Goal: Task Accomplishment & Management: Complete application form

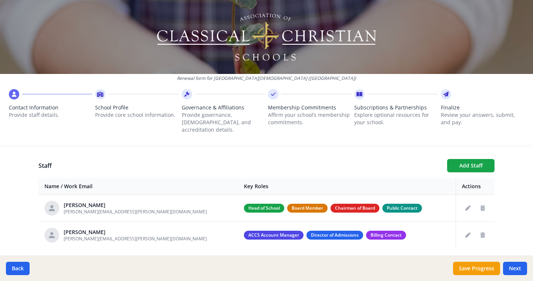
scroll to position [258, 0]
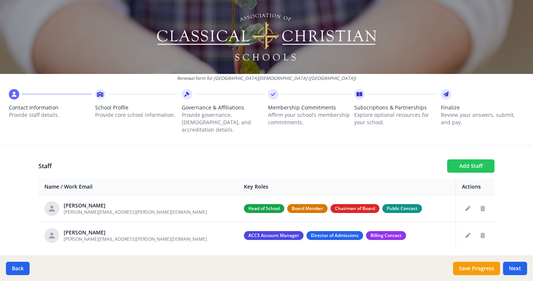
click at [487, 161] on button "Add Staff" at bounding box center [470, 166] width 47 height 13
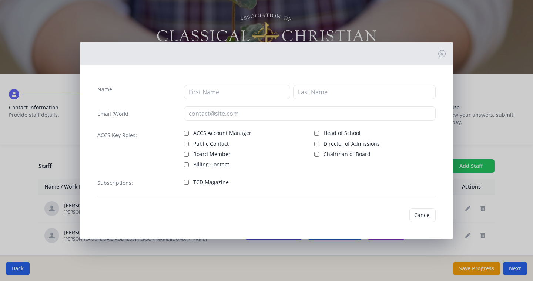
checkbox input "false"
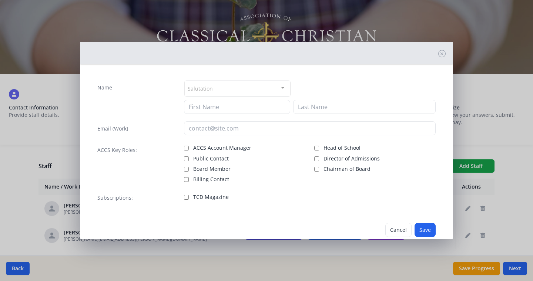
scroll to position [0, 0]
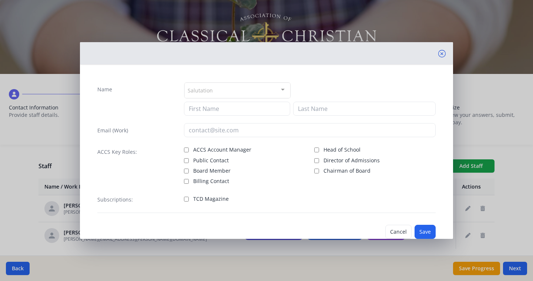
click at [443, 54] on icon at bounding box center [441, 53] width 7 height 7
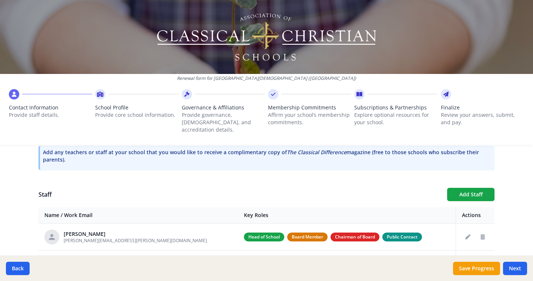
scroll to position [232, 0]
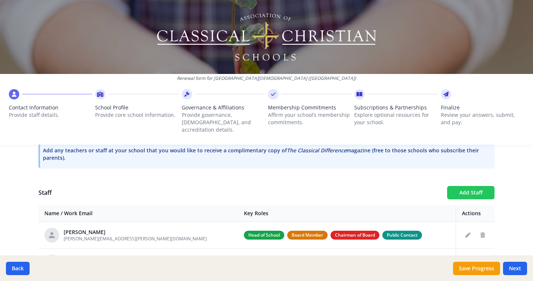
click at [482, 186] on button "Add Staff" at bounding box center [470, 192] width 47 height 13
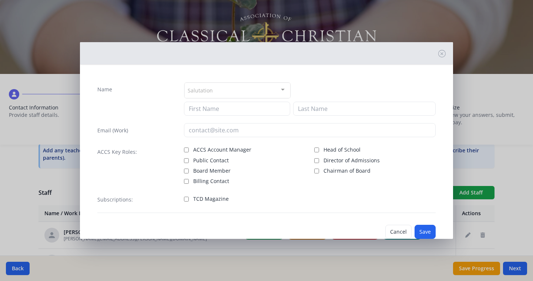
click at [242, 85] on div "Salutation" at bounding box center [237, 91] width 106 height 16
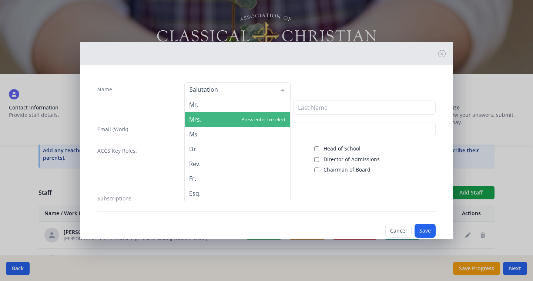
click at [235, 116] on span "Mrs." at bounding box center [237, 119] width 105 height 15
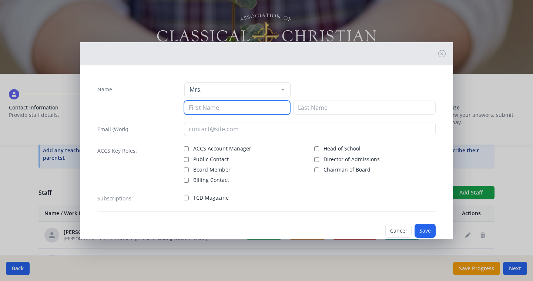
click at [226, 108] on input at bounding box center [237, 108] width 106 height 14
type input "Theresa"
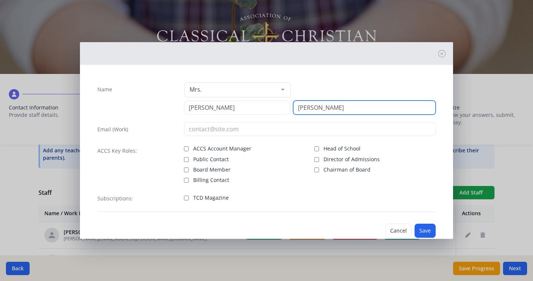
type input "Chumley"
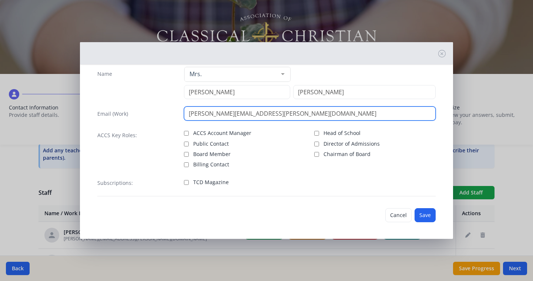
scroll to position [17, 0]
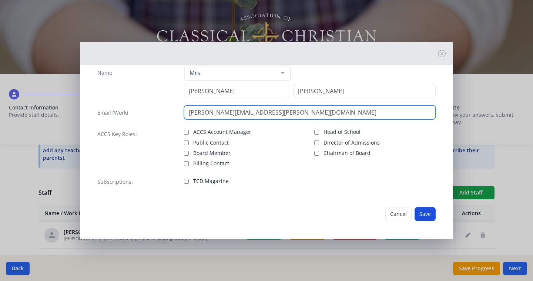
type input "theresa.chumley@clermontchristian.org"
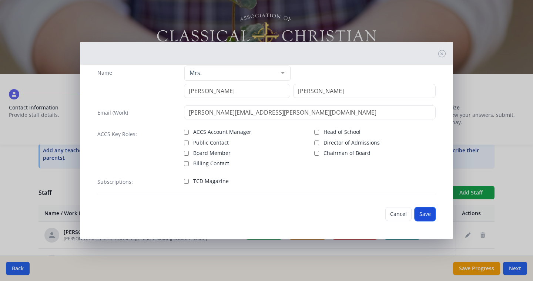
click at [427, 216] on button "Save" at bounding box center [424, 214] width 21 height 14
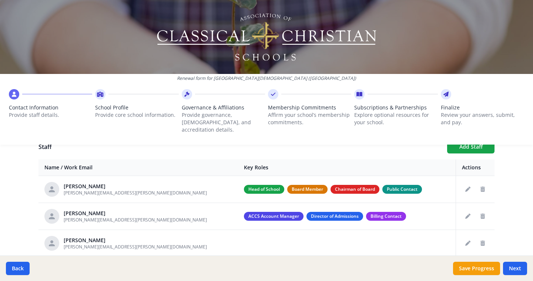
scroll to position [283, 0]
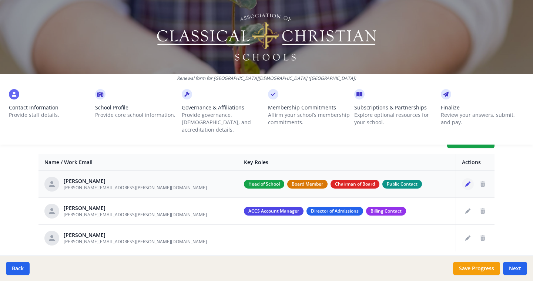
click at [467, 182] on icon "Edit staff" at bounding box center [467, 184] width 5 height 5
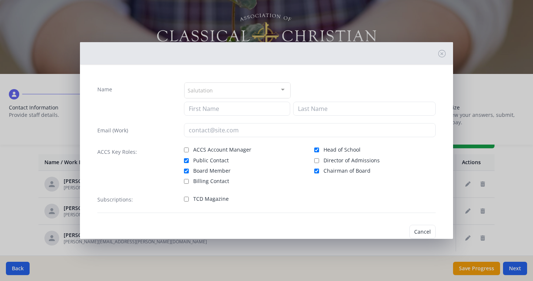
type input "John"
type input "Weis"
type input "weis.john@gmail.com"
checkbox input "true"
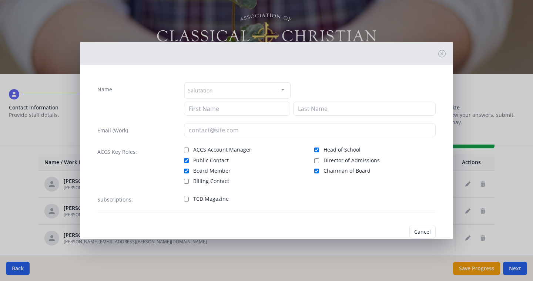
checkbox input "true"
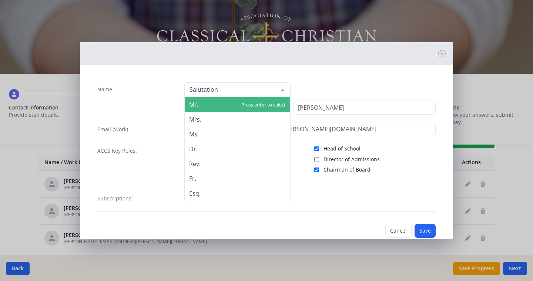
click at [212, 87] on div at bounding box center [237, 90] width 106 height 15
click at [211, 105] on span "Mr." at bounding box center [237, 104] width 105 height 15
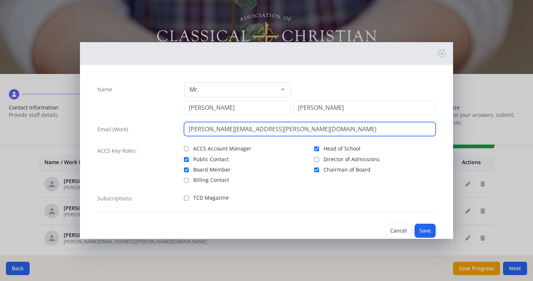
click at [203, 125] on input "weis.john@gmail.com" at bounding box center [310, 129] width 252 height 14
type input "john.weis@clermontchristian.org"
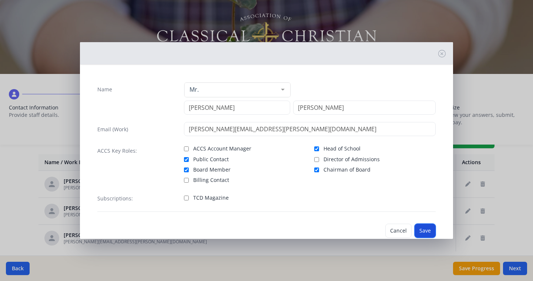
click at [426, 228] on button "Save" at bounding box center [424, 231] width 21 height 14
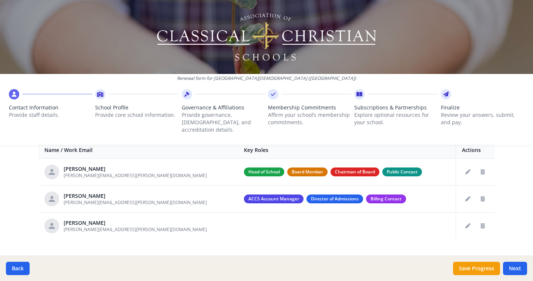
scroll to position [295, 0]
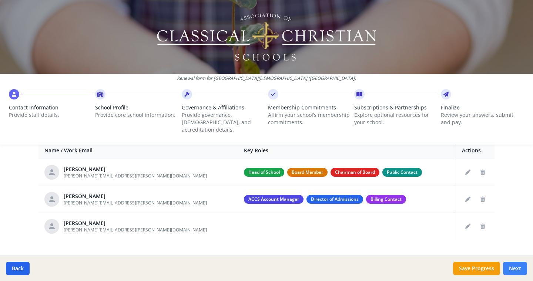
click at [517, 266] on button "Next" at bounding box center [515, 268] width 24 height 13
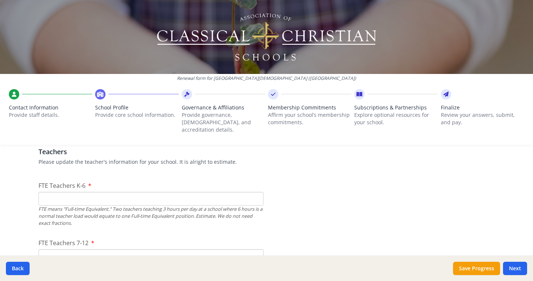
scroll to position [441, 0]
click at [128, 194] on input "FTE Teachers K-6" at bounding box center [150, 198] width 225 height 14
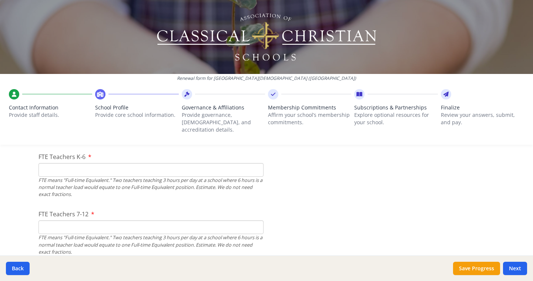
scroll to position [470, 0]
type input "1"
click at [125, 219] on input "FTE Teachers 7-12" at bounding box center [150, 226] width 225 height 14
type input "1"
click at [26, 208] on div "Renewal form for Clermont Christian School (OH) Contact Information Provide sta…" at bounding box center [266, 140] width 533 height 281
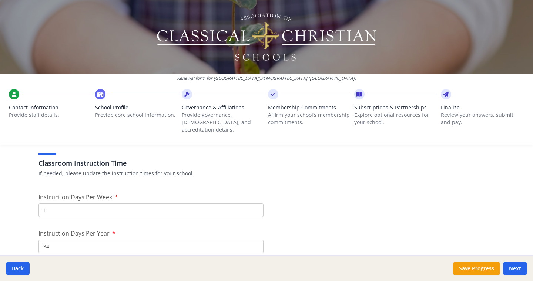
scroll to position [598, 0]
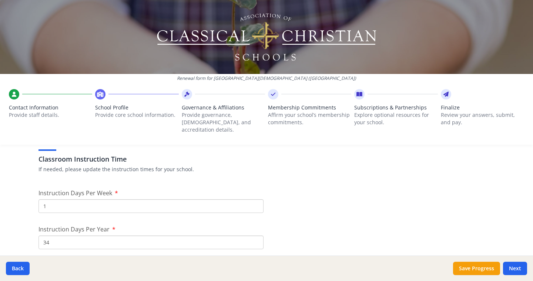
drag, startPoint x: 52, startPoint y: 196, endPoint x: 43, endPoint y: 196, distance: 9.3
click at [43, 199] on input "1" at bounding box center [150, 206] width 225 height 14
type input "3"
click at [51, 236] on input "34" at bounding box center [150, 243] width 225 height 14
drag, startPoint x: 51, startPoint y: 235, endPoint x: 36, endPoint y: 235, distance: 14.4
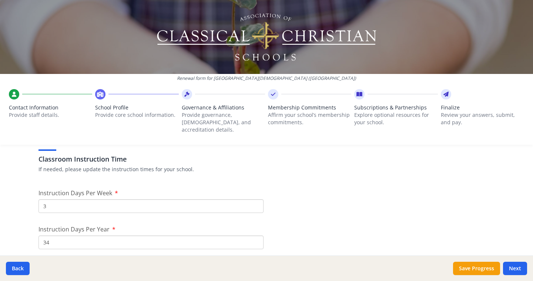
type input "96"
click at [7, 231] on div "Renewal form for Clermont Christian School (OH) Contact Information Provide sta…" at bounding box center [266, 140] width 533 height 281
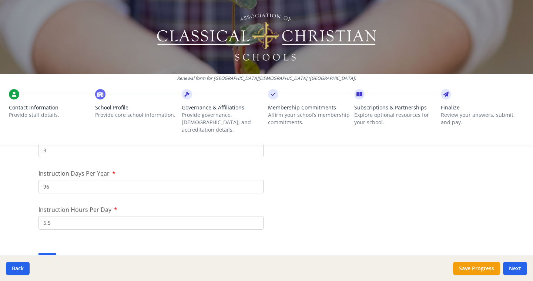
scroll to position [657, 0]
drag, startPoint x: 53, startPoint y: 213, endPoint x: 41, endPoint y: 213, distance: 11.8
click at [41, 214] on input "5.5" at bounding box center [150, 221] width 225 height 14
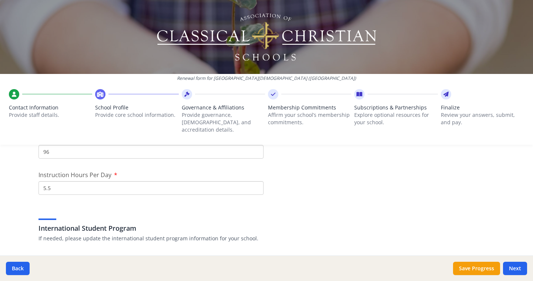
scroll to position [689, 0]
click at [140, 182] on input "5.5" at bounding box center [150, 189] width 225 height 14
drag, startPoint x: 140, startPoint y: 179, endPoint x: 30, endPoint y: 175, distance: 110.0
type input "6"
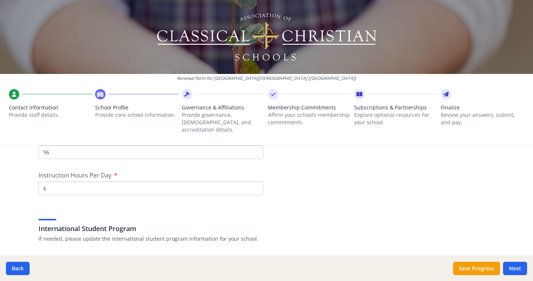
click at [347, 207] on div "International Student Program If needed, please update the international studen…" at bounding box center [266, 225] width 456 height 36
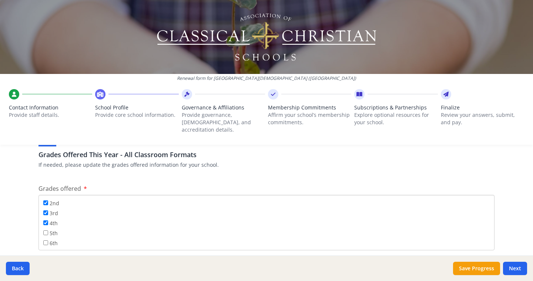
scroll to position [40, 0]
click at [47, 219] on input "5th" at bounding box center [45, 221] width 5 height 5
checkbox input "true"
click at [46, 229] on input "6th" at bounding box center [45, 231] width 5 height 5
checkbox input "true"
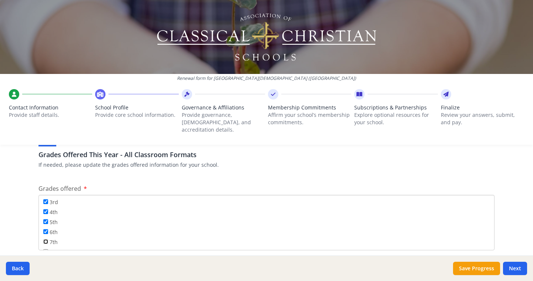
click at [46, 239] on input "7th" at bounding box center [45, 241] width 5 height 5
checkbox input "true"
click at [46, 235] on input "8th" at bounding box center [45, 237] width 5 height 5
checkbox input "true"
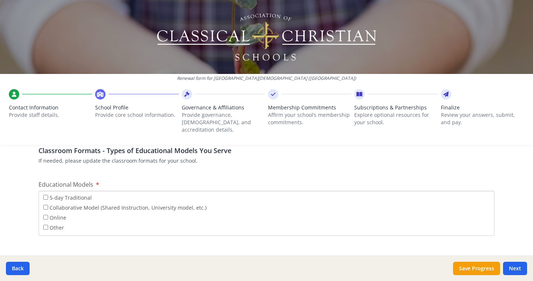
scroll to position [1333, 0]
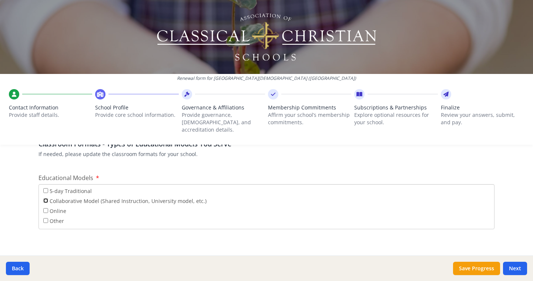
click at [44, 198] on input "Collaborative Model (Shared Instruction, University model, etc.)" at bounding box center [45, 200] width 5 height 5
checkbox input "true"
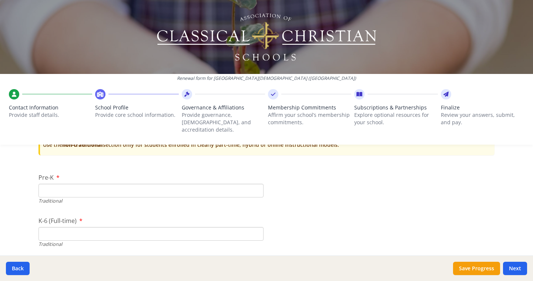
scroll to position [1534, 0]
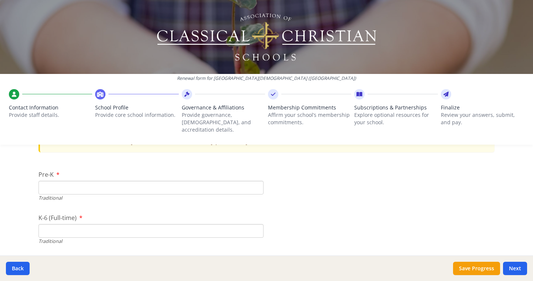
click at [50, 226] on input "K-6 (Full-time)" at bounding box center [150, 231] width 225 height 14
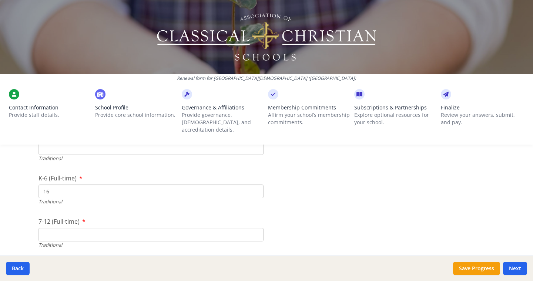
scroll to position [1574, 0]
type input "16"
click at [44, 228] on input "7-12 (Full-time)" at bounding box center [150, 235] width 225 height 14
type input "1"
click at [20, 226] on div "Renewal form for Clermont Christian School (OH) Contact Information Provide sta…" at bounding box center [266, 140] width 533 height 281
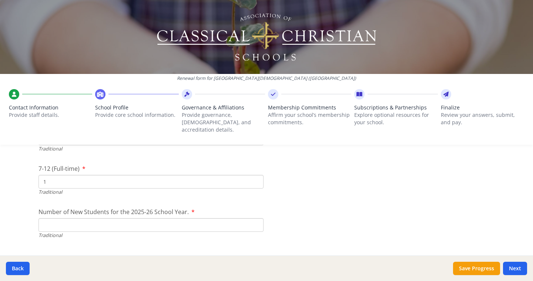
scroll to position [1628, 0]
click at [48, 216] on input "Number of New Students for the 2025-26 School Year." at bounding box center [150, 223] width 225 height 14
type input "12"
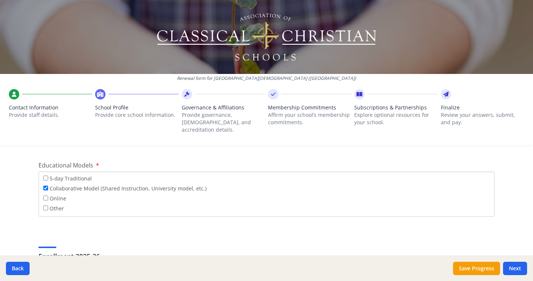
scroll to position [1344, 0]
click at [45, 177] on input "5-day Traditional" at bounding box center [45, 179] width 5 height 5
checkbox input "true"
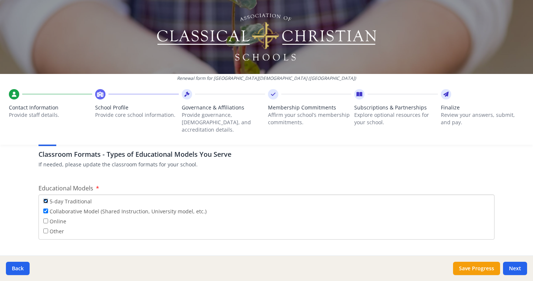
scroll to position [1313, 0]
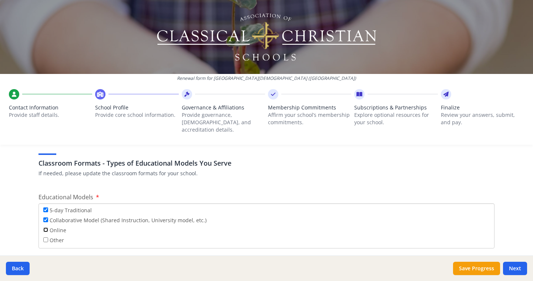
click at [46, 228] on input "Online" at bounding box center [45, 230] width 5 height 5
checkbox input "true"
click at [46, 238] on input "Other" at bounding box center [45, 240] width 5 height 5
checkbox input "true"
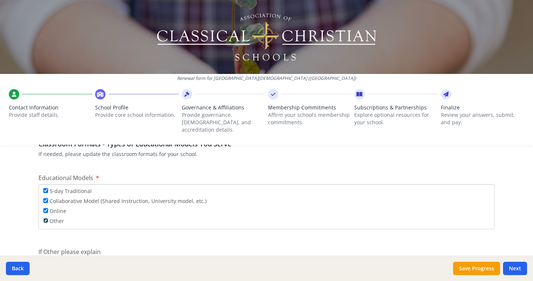
scroll to position [1333, 0]
click at [47, 208] on input "Online" at bounding box center [45, 210] width 5 height 5
checkbox input "false"
click at [46, 198] on input "Collaborative Model (Shared Instruction, University model, etc.)" at bounding box center [45, 200] width 5 height 5
checkbox input "false"
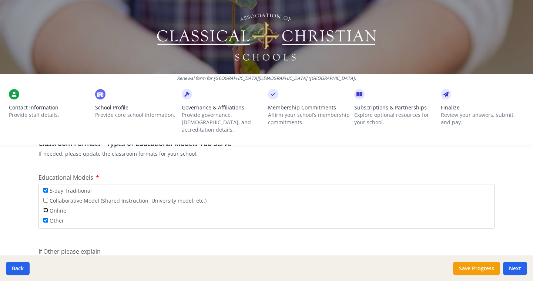
click at [46, 208] on input "Online" at bounding box center [45, 210] width 5 height 5
checkbox input "true"
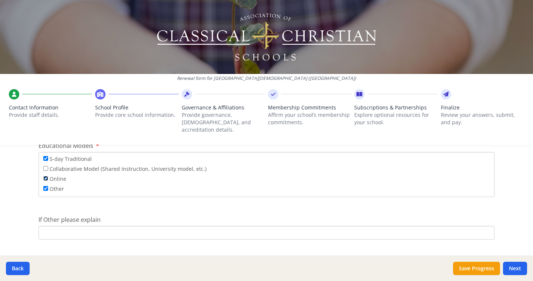
scroll to position [1364, 0]
click at [45, 167] on input "Collaborative Model (Shared Instruction, University model, etc.)" at bounding box center [45, 169] width 5 height 5
checkbox input "true"
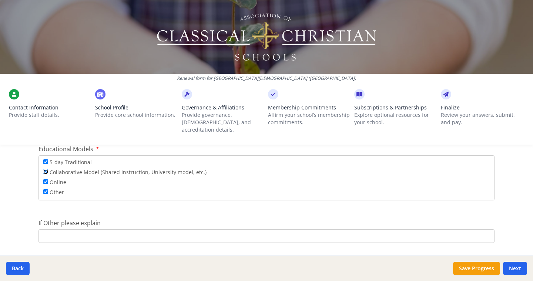
scroll to position [1356, 0]
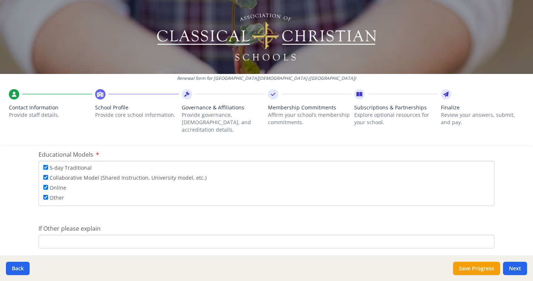
click at [58, 238] on input "If Other please explain" at bounding box center [266, 242] width 456 height 14
click at [67, 235] on input "We have homeschool students who only attend 1 day per week" at bounding box center [266, 242] width 456 height 14
click at [214, 235] on input "We have some homeschool students who only attend 1 day per week" at bounding box center [266, 242] width 456 height 14
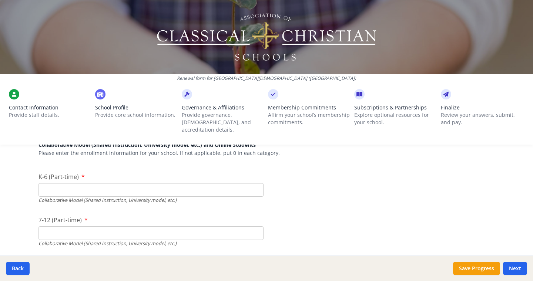
scroll to position [1782, 0]
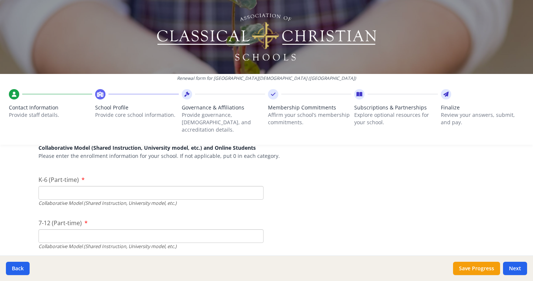
type input "We have some homeschool students who only attend 1 day per week for enrichment …"
click at [48, 187] on input "K-6 (Part-time)" at bounding box center [150, 193] width 225 height 14
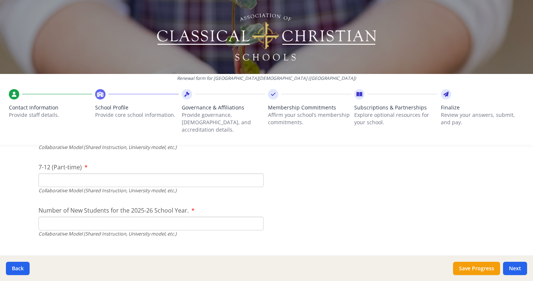
scroll to position [1839, 0]
click at [48, 177] on input "7-12 (Part-time)" at bounding box center [150, 179] width 225 height 14
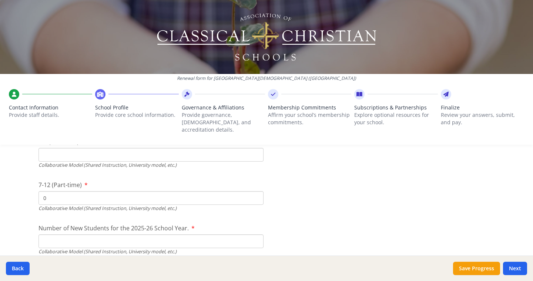
scroll to position [1820, 0]
type input "0"
click at [52, 148] on input "K-6 (Part-time)" at bounding box center [150, 154] width 225 height 14
type input "9"
click at [71, 74] on input "Number of New Students for the 2025-26 School Year." at bounding box center [150, 67] width 225 height 14
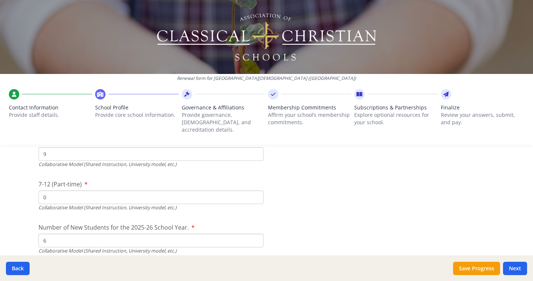
type input "6"
click at [17, 218] on div "Renewal form for Clermont Christian School (OH) Contact Information Provide sta…" at bounding box center [266, 140] width 533 height 281
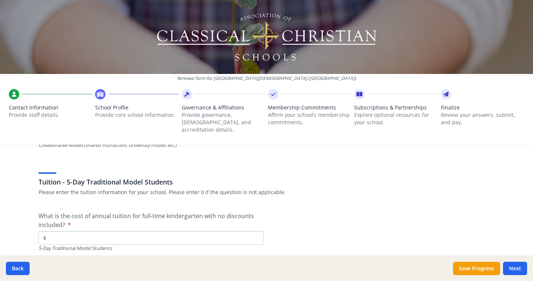
scroll to position [1932, 0]
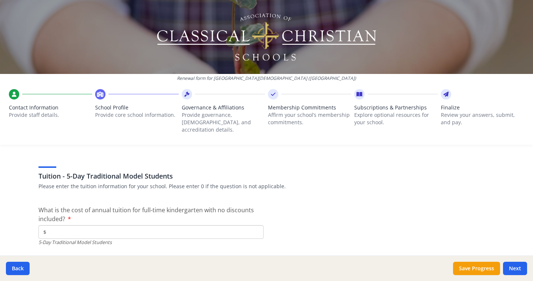
click at [70, 225] on input "$" at bounding box center [150, 232] width 225 height 14
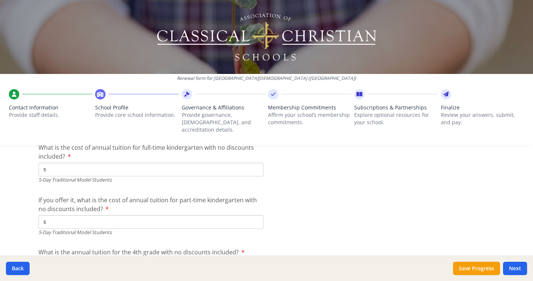
scroll to position [1995, 0]
type input "$0"
click at [216, 215] on input "$" at bounding box center [150, 222] width 225 height 14
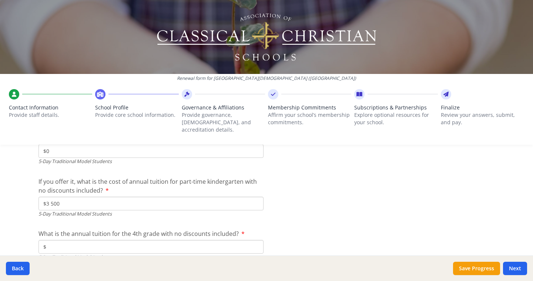
scroll to position [2014, 0]
type input "$3 500"
click at [124, 240] on input "$" at bounding box center [150, 247] width 225 height 14
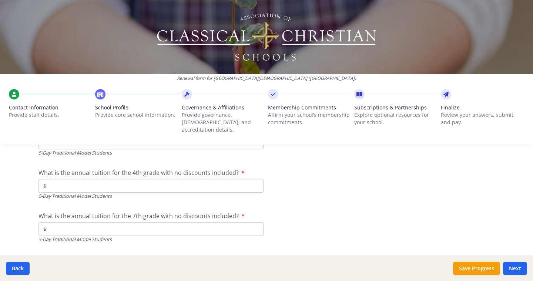
scroll to position [2074, 0]
type input "$6 200"
click at [150, 223] on input "$" at bounding box center [150, 230] width 225 height 14
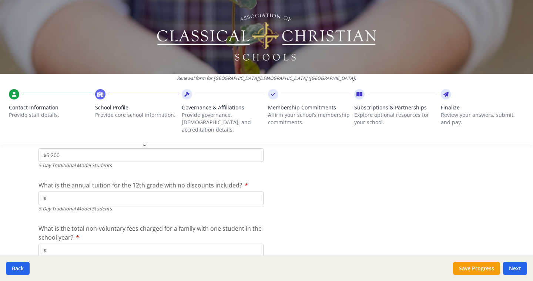
scroll to position [2152, 0]
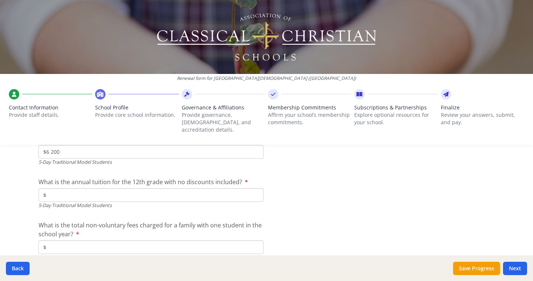
type input "$6 200"
click at [162, 189] on input "$" at bounding box center [150, 195] width 225 height 14
type input "$0"
click at [168, 241] on input "$" at bounding box center [150, 248] width 225 height 14
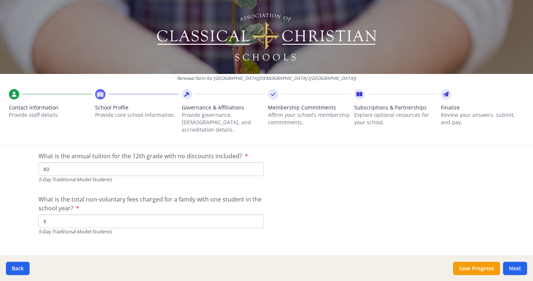
scroll to position [2182, 0]
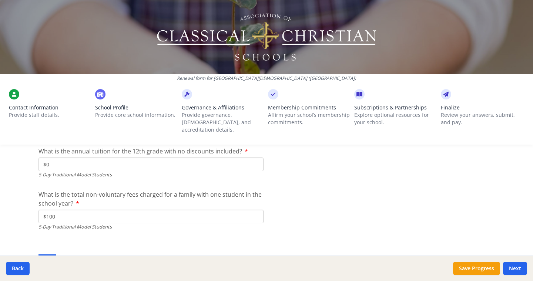
type input "$100"
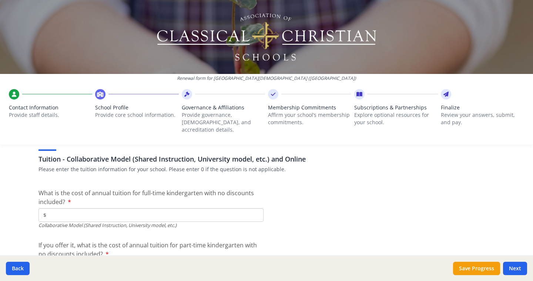
scroll to position [2288, 0]
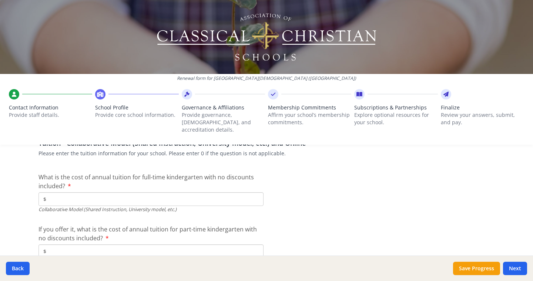
scroll to position [2304, 0]
type input "$0"
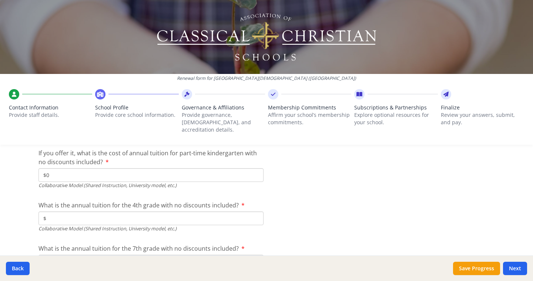
scroll to position [2368, 0]
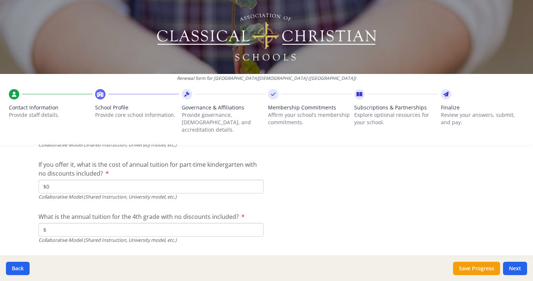
type input "$1 800"
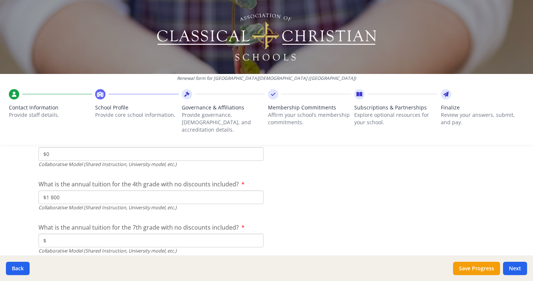
scroll to position [2421, 0]
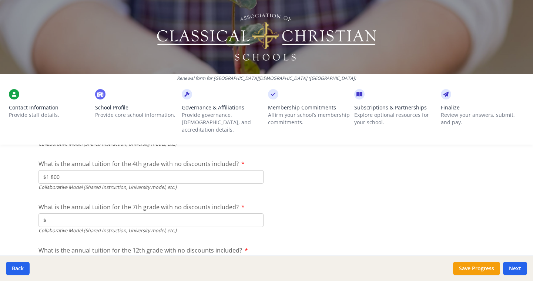
type input "$1 800"
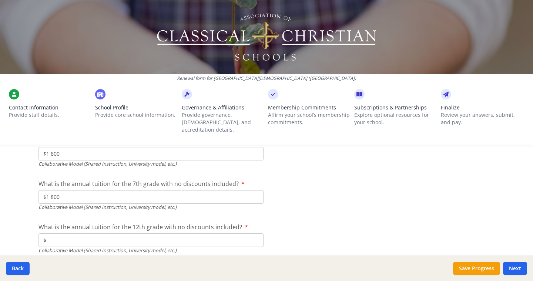
scroll to position [2452, 0]
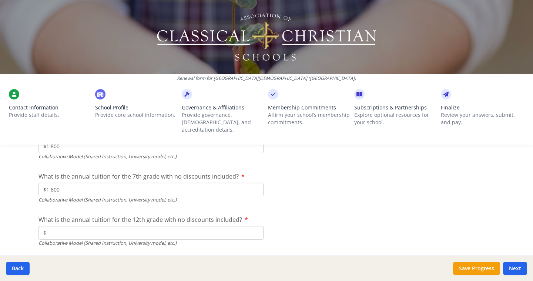
type input "$0"
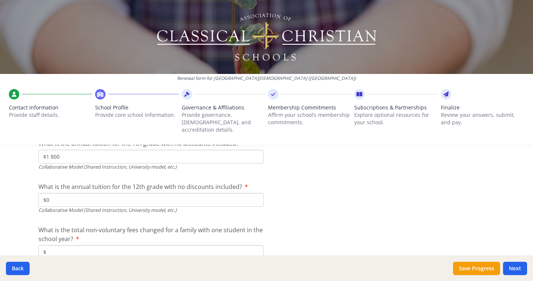
click at [236, 246] on input "$" at bounding box center [150, 252] width 225 height 14
type input "$100"
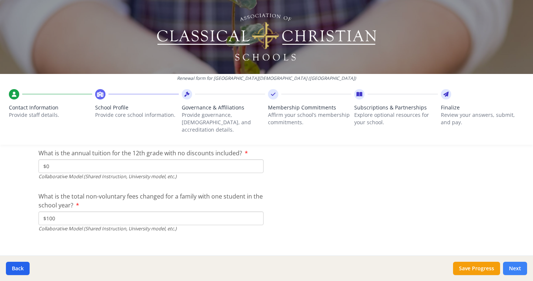
click at [511, 266] on button "Next" at bounding box center [515, 268] width 24 height 13
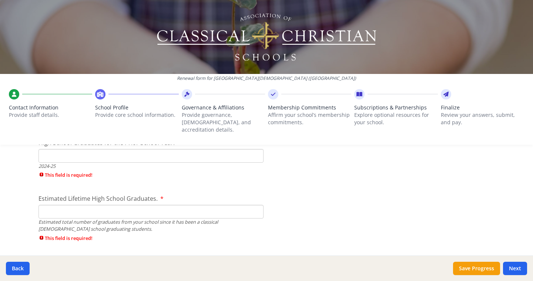
scroll to position [1075, 0]
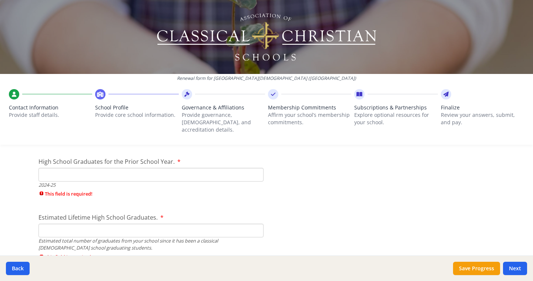
click at [227, 168] on input "High School Graduates for the Prior School Year." at bounding box center [150, 175] width 225 height 14
type input "0"
click at [236, 227] on div "Estimated Lifetime High School Graduates. Estimated total number of graduates f…" at bounding box center [150, 238] width 225 height 51
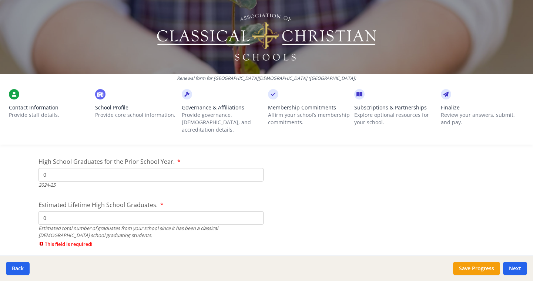
type input "0"
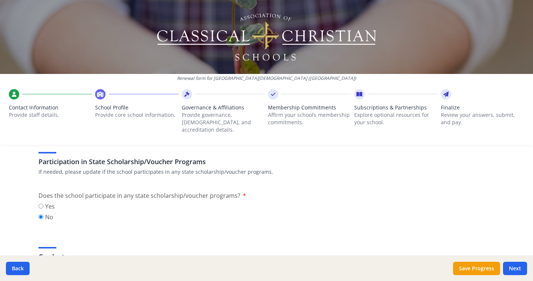
scroll to position [945, 0]
click at [477, 268] on button "Save Progress" at bounding box center [476, 268] width 47 height 13
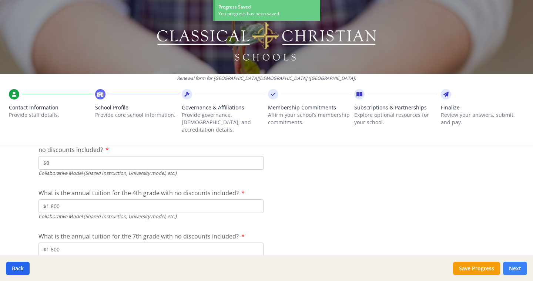
click at [523, 267] on button "Next" at bounding box center [515, 268] width 24 height 13
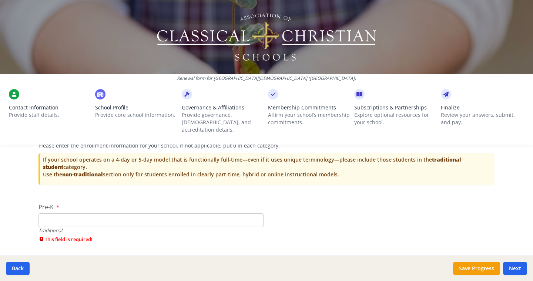
scroll to position [1538, 0]
click at [179, 213] on input "Pre-K" at bounding box center [150, 220] width 225 height 14
type input "0"
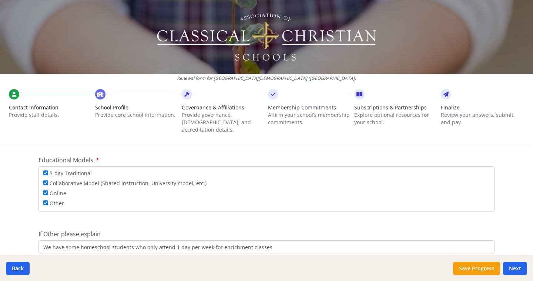
scroll to position [1350, 0]
click at [45, 191] on input "Online" at bounding box center [45, 193] width 5 height 5
checkbox input "false"
click at [44, 181] on input "Collaborative Model (Shared Instruction, University model, etc.)" at bounding box center [45, 183] width 5 height 5
checkbox input "false"
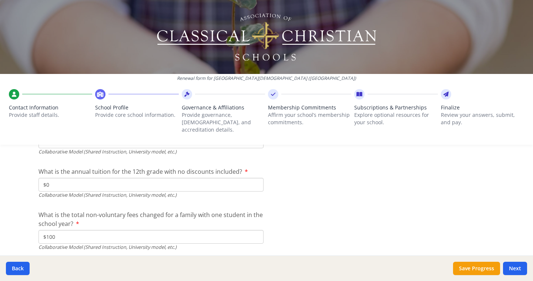
scroll to position [2518, 0]
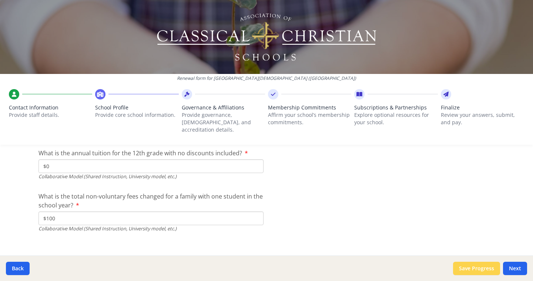
click at [466, 266] on button "Save Progress" at bounding box center [476, 268] width 47 height 13
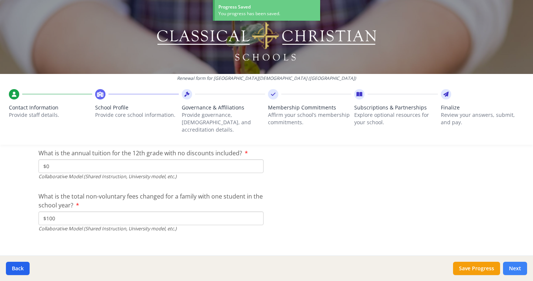
click at [516, 270] on button "Next" at bounding box center [515, 268] width 24 height 13
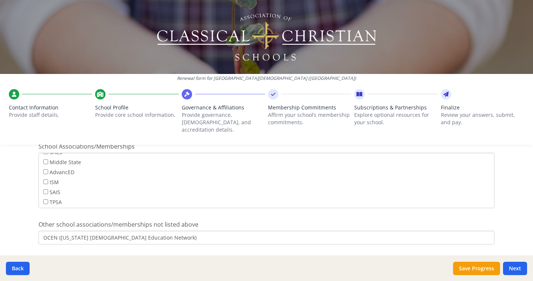
scroll to position [495, 0]
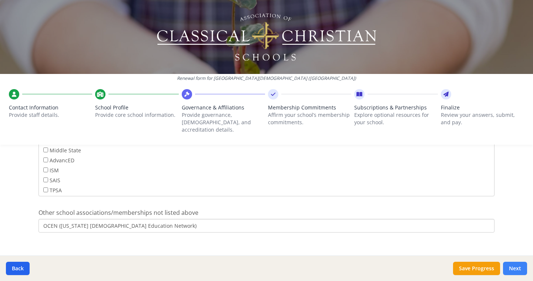
click at [520, 272] on button "Next" at bounding box center [515, 268] width 24 height 13
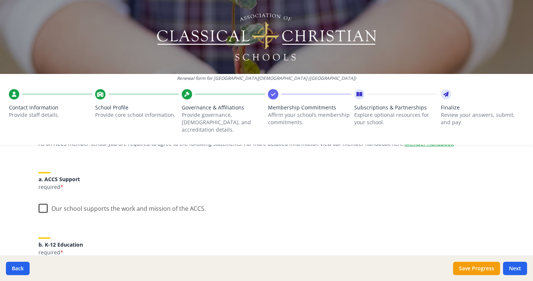
scroll to position [78, 0]
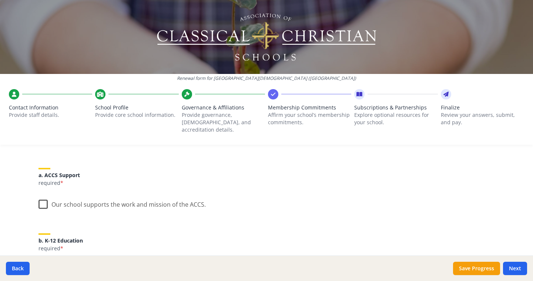
click at [43, 198] on label "Our school supports the work and mission of the ACCS." at bounding box center [121, 203] width 167 height 16
click at [0, 0] on input "Our school supports the work and mission of the ACCS." at bounding box center [0, 0] width 0 height 0
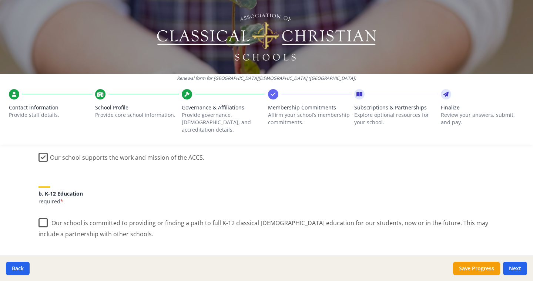
scroll to position [127, 0]
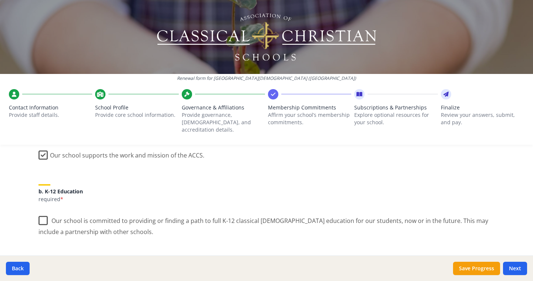
click at [43, 213] on label "Our school is committed to providing or finding a path to full K-12 classical C…" at bounding box center [266, 223] width 456 height 25
click at [0, 0] on input "Our school is committed to providing or finding a path to full K-12 classical C…" at bounding box center [0, 0] width 0 height 0
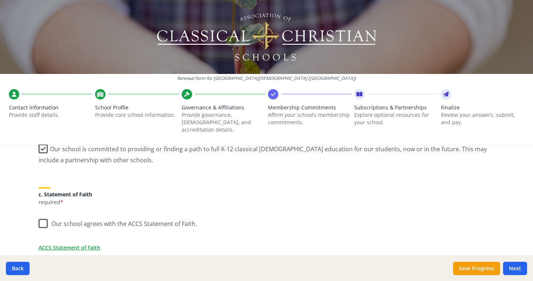
scroll to position [203, 0]
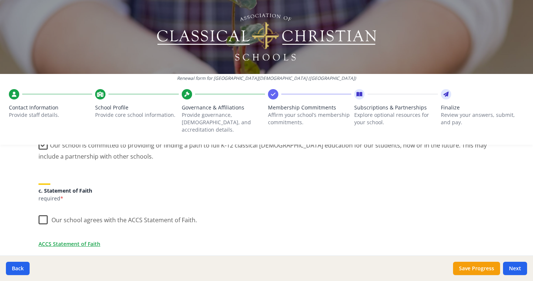
click at [45, 211] on label "Our school agrees with the ACCS Statement of Faith." at bounding box center [117, 219] width 158 height 16
click at [0, 0] on input "Our school agrees with the ACCS Statement of Faith." at bounding box center [0, 0] width 0 height 0
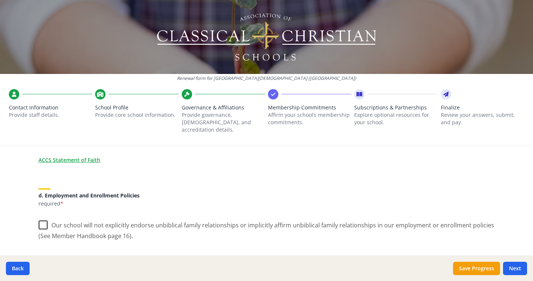
scroll to position [295, 0]
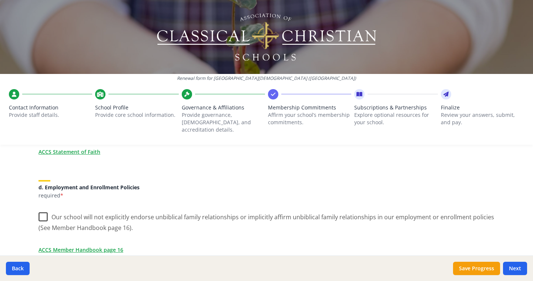
click at [44, 211] on label "Our school will not explicitly endorse unbiblical family relationships or impli…" at bounding box center [266, 220] width 456 height 25
click at [0, 0] on input "Our school will not explicitly endorse unbiblical family relationships or impli…" at bounding box center [0, 0] width 0 height 0
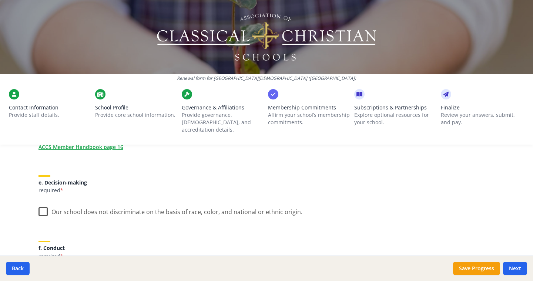
scroll to position [399, 0]
click at [44, 202] on label "Our school does not discriminate on the basis of race, color, and national or e…" at bounding box center [170, 209] width 264 height 16
click at [0, 0] on input "Our school does not discriminate on the basis of race, color, and national or e…" at bounding box center [0, 0] width 0 height 0
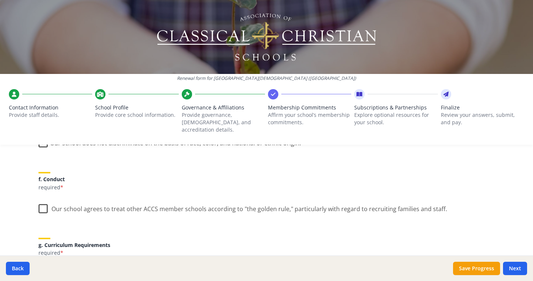
scroll to position [475, 0]
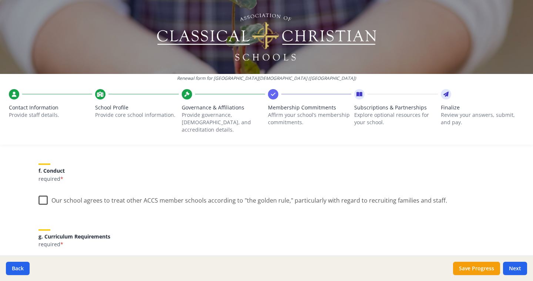
click at [43, 191] on label "Our school agrees to treat other ACCS member schools according to "the golden r…" at bounding box center [242, 199] width 409 height 16
click at [0, 0] on input "Our school agrees to treat other ACCS member schools according to "the golden r…" at bounding box center [0, 0] width 0 height 0
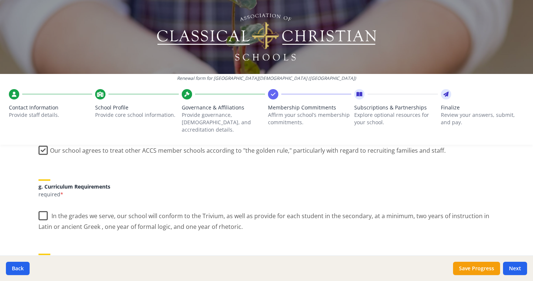
scroll to position [527, 0]
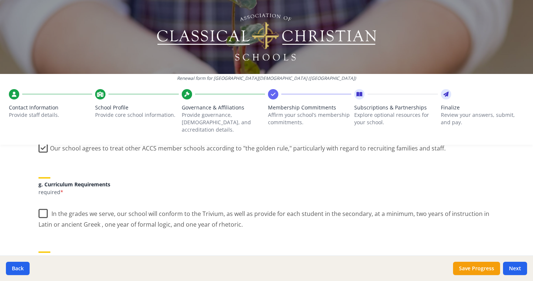
click at [42, 205] on label "In the grades we serve, our school will conform to the Trivium, as well as prov…" at bounding box center [266, 216] width 456 height 25
click at [0, 0] on input "In the grades we serve, our school will conform to the Trivium, as well as prov…" at bounding box center [0, 0] width 0 height 0
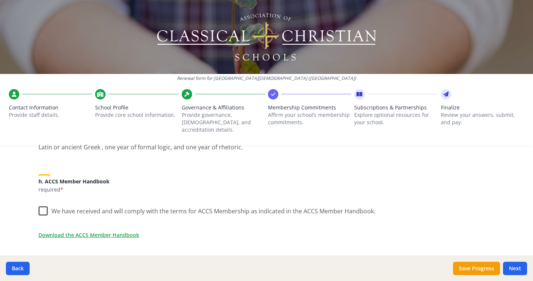
scroll to position [605, 0]
click at [42, 202] on label "We have received and will comply with the terms for ACCS Membership as indicate…" at bounding box center [206, 209] width 337 height 16
click at [0, 0] on input "We have received and will comply with the terms for ACCS Membership as indicate…" at bounding box center [0, 0] width 0 height 0
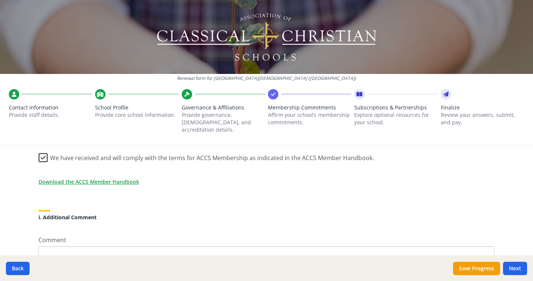
scroll to position [661, 0]
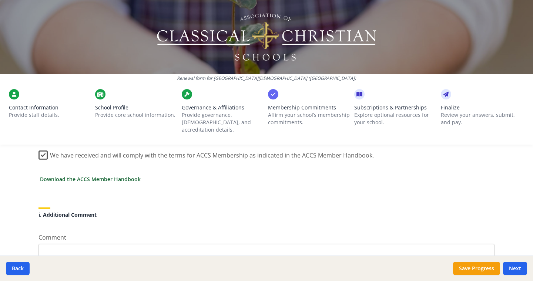
click at [70, 175] on link "Download the ACCS Member Handbook" at bounding box center [90, 179] width 101 height 8
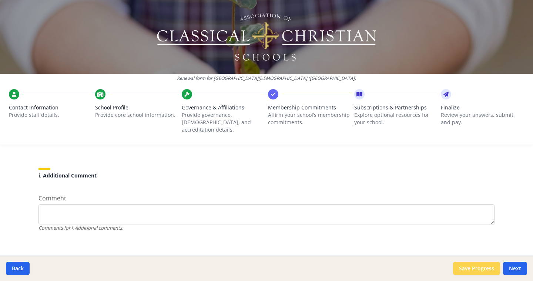
click at [479, 270] on button "Save Progress" at bounding box center [476, 268] width 47 height 13
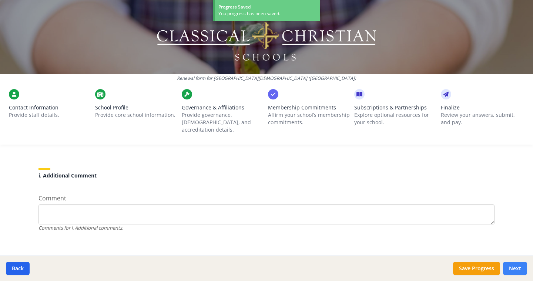
click at [522, 271] on button "Next" at bounding box center [515, 268] width 24 height 13
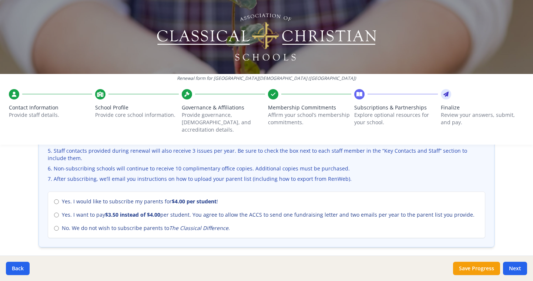
scroll to position [302, 0]
click at [54, 226] on input "No. We do not wish to subscribe parents to The Classical Difference ." at bounding box center [56, 228] width 5 height 5
radio input "true"
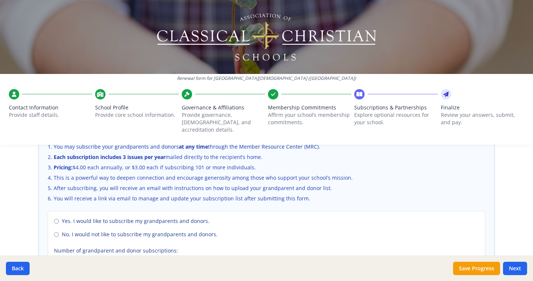
scroll to position [510, 0]
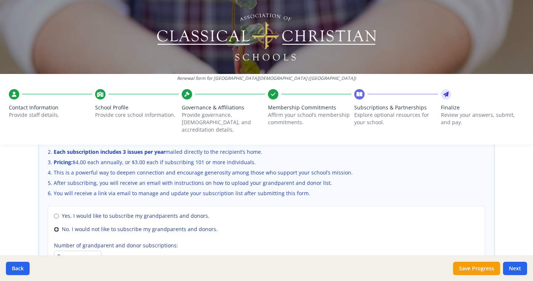
click at [57, 227] on input "No. I would not like to subscribe my grandparents and donors." at bounding box center [56, 229] width 5 height 5
radio input "true"
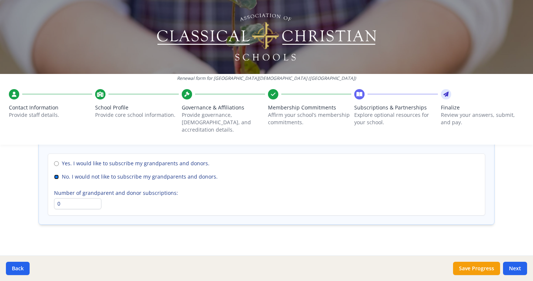
scroll to position [564, 0]
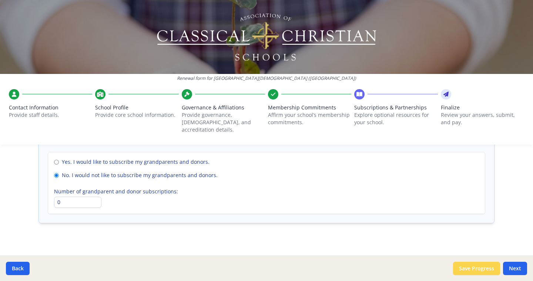
click at [481, 267] on button "Save Progress" at bounding box center [476, 268] width 47 height 13
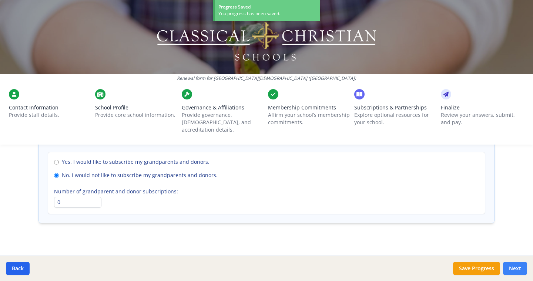
click at [519, 267] on button "Next" at bounding box center [515, 268] width 24 height 13
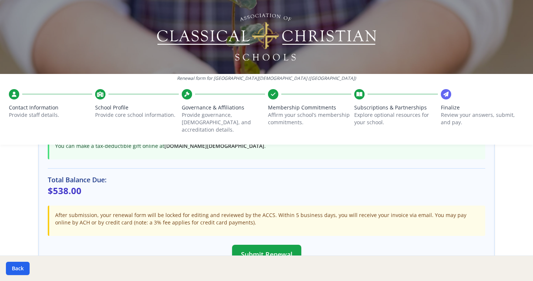
scroll to position [252, 0]
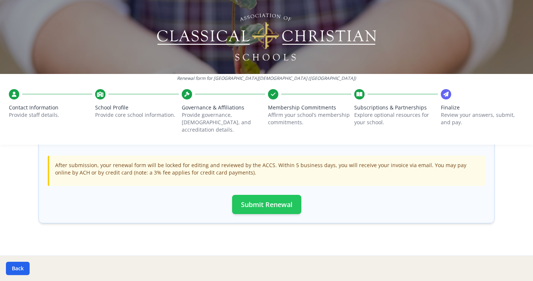
click at [272, 195] on button "Submit Renewal" at bounding box center [266, 204] width 69 height 19
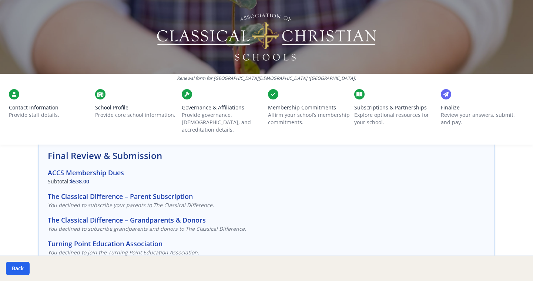
scroll to position [0, 0]
